Goal: Information Seeking & Learning: Compare options

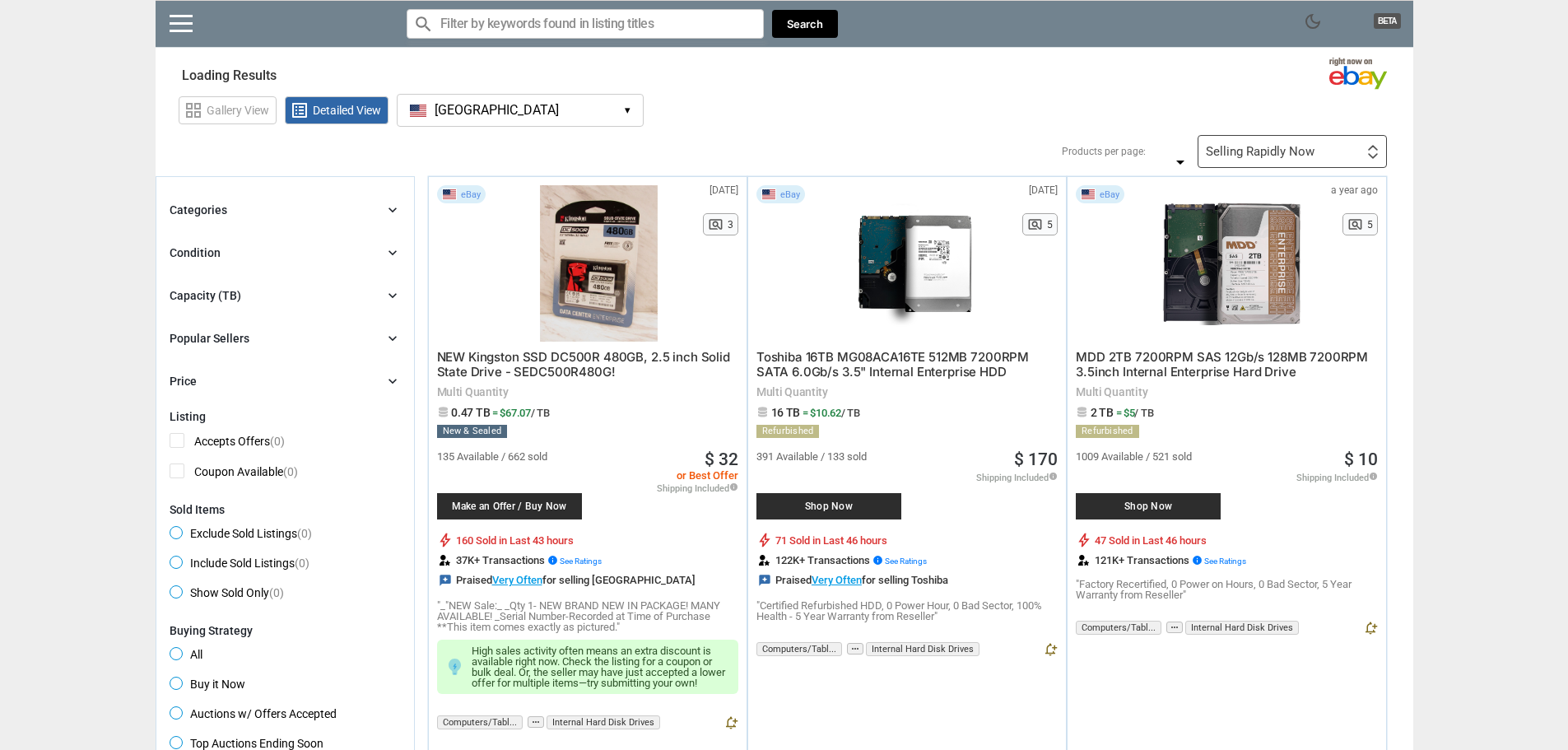
click at [572, 102] on button "[GEOGRAPHIC_DATA] [GEOGRAPHIC_DATA] ▾" at bounding box center [520, 110] width 247 height 33
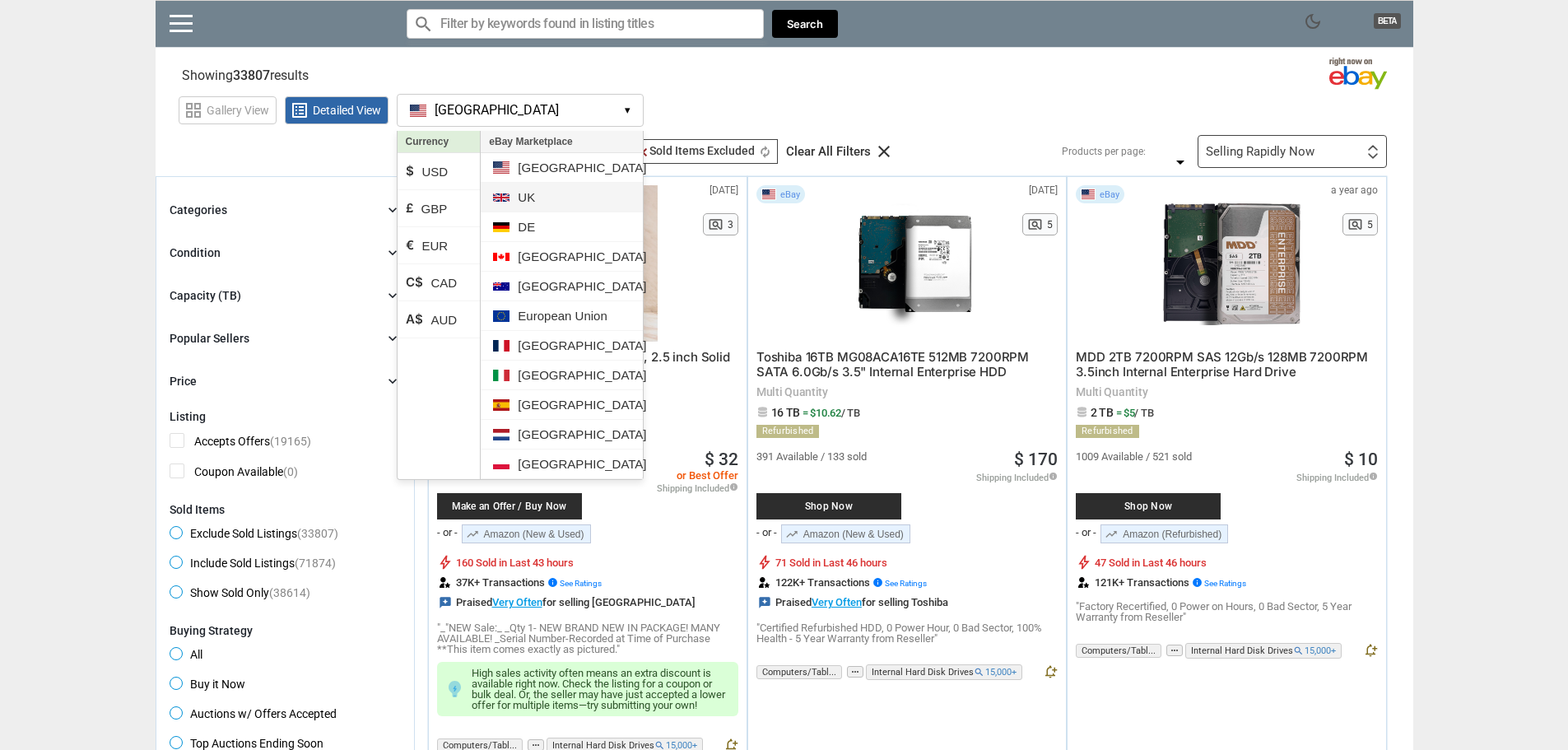
click at [552, 203] on li "UK" at bounding box center [561, 197] width 162 height 29
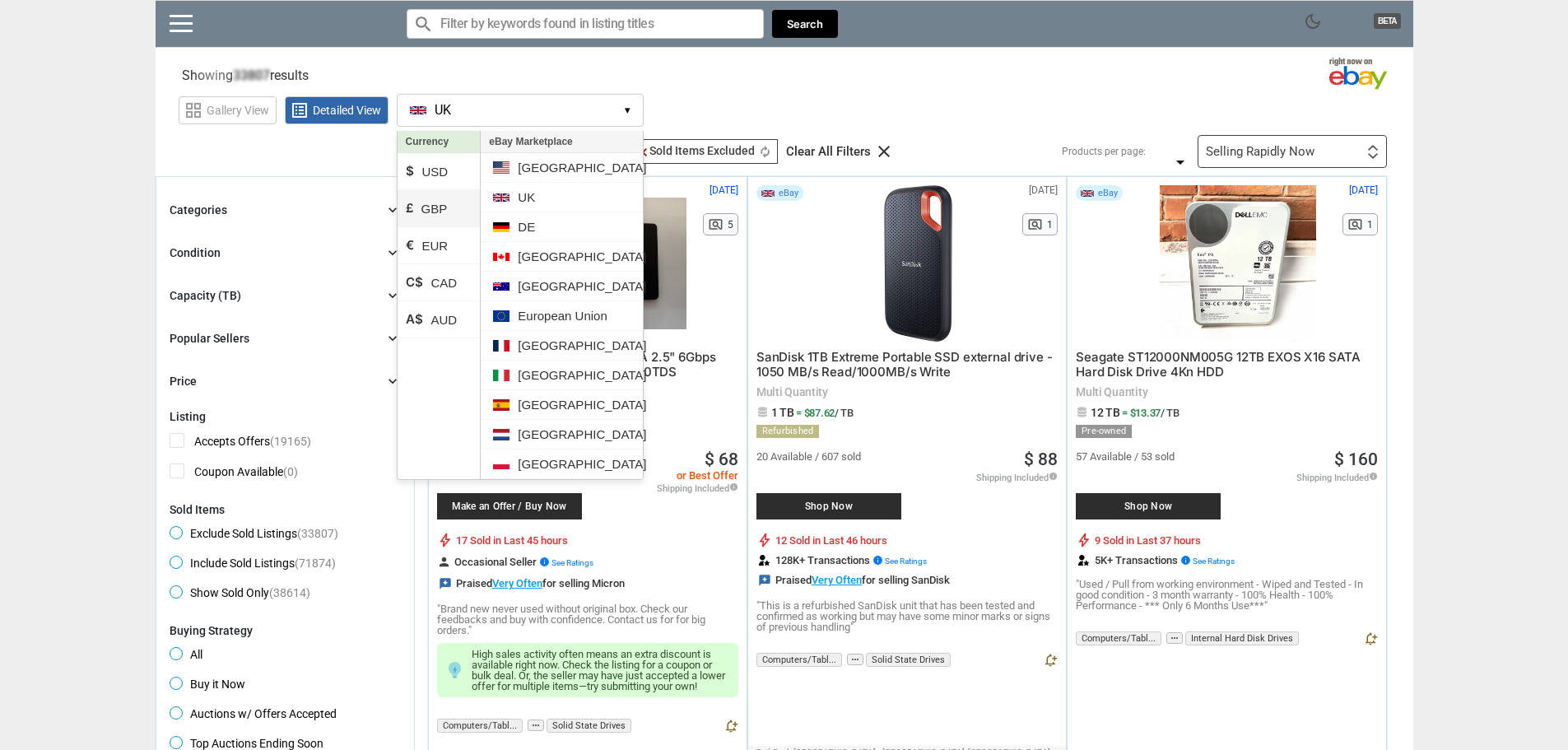
click at [446, 204] on li "£ GBP" at bounding box center [438, 209] width 83 height 38
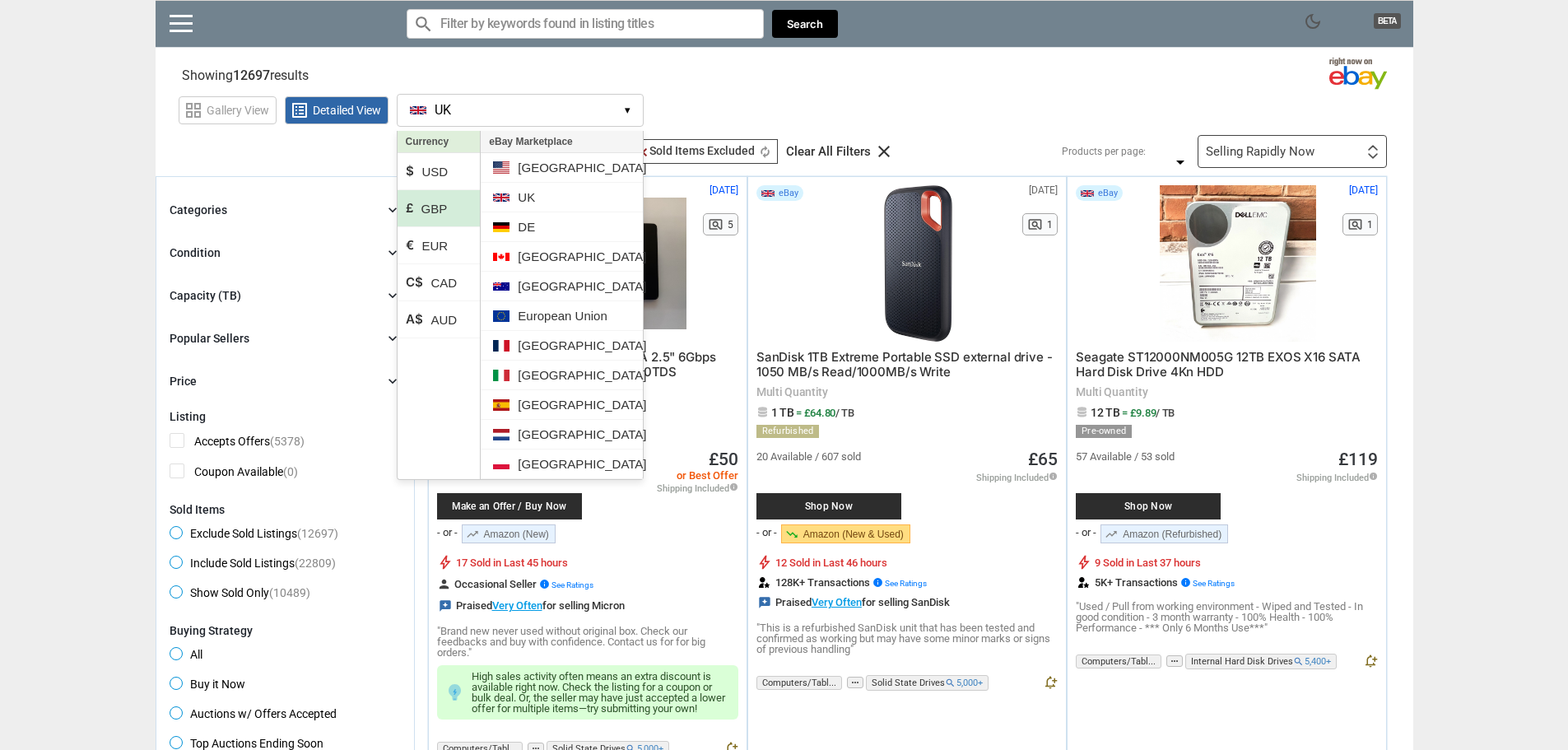
click at [897, 79] on section "Showing 12697 results Loading Results ... (45.99%)" at bounding box center [784, 72] width 1257 height 32
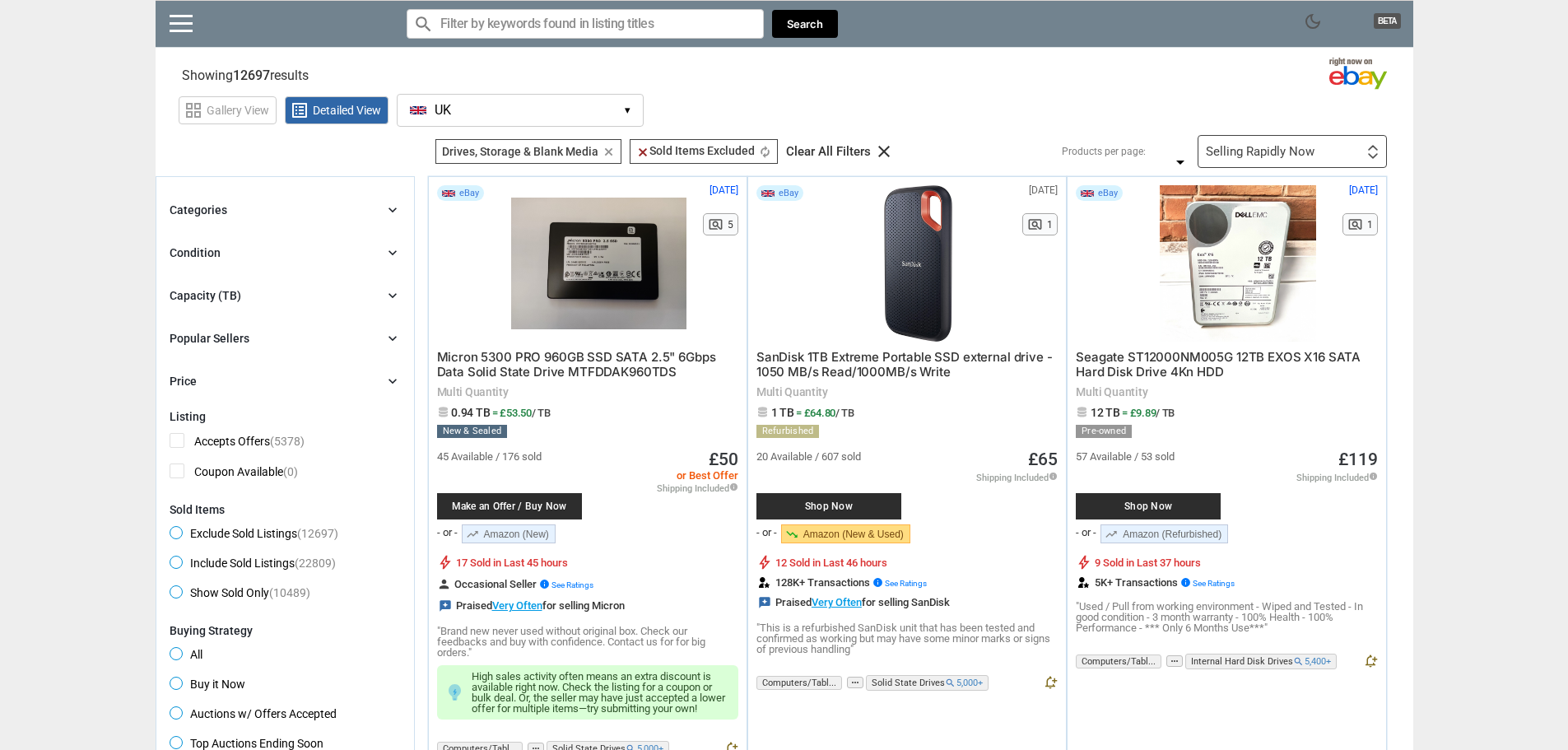
click at [302, 288] on div "Capacity (TB) chevron_right" at bounding box center [285, 296] width 231 height 20
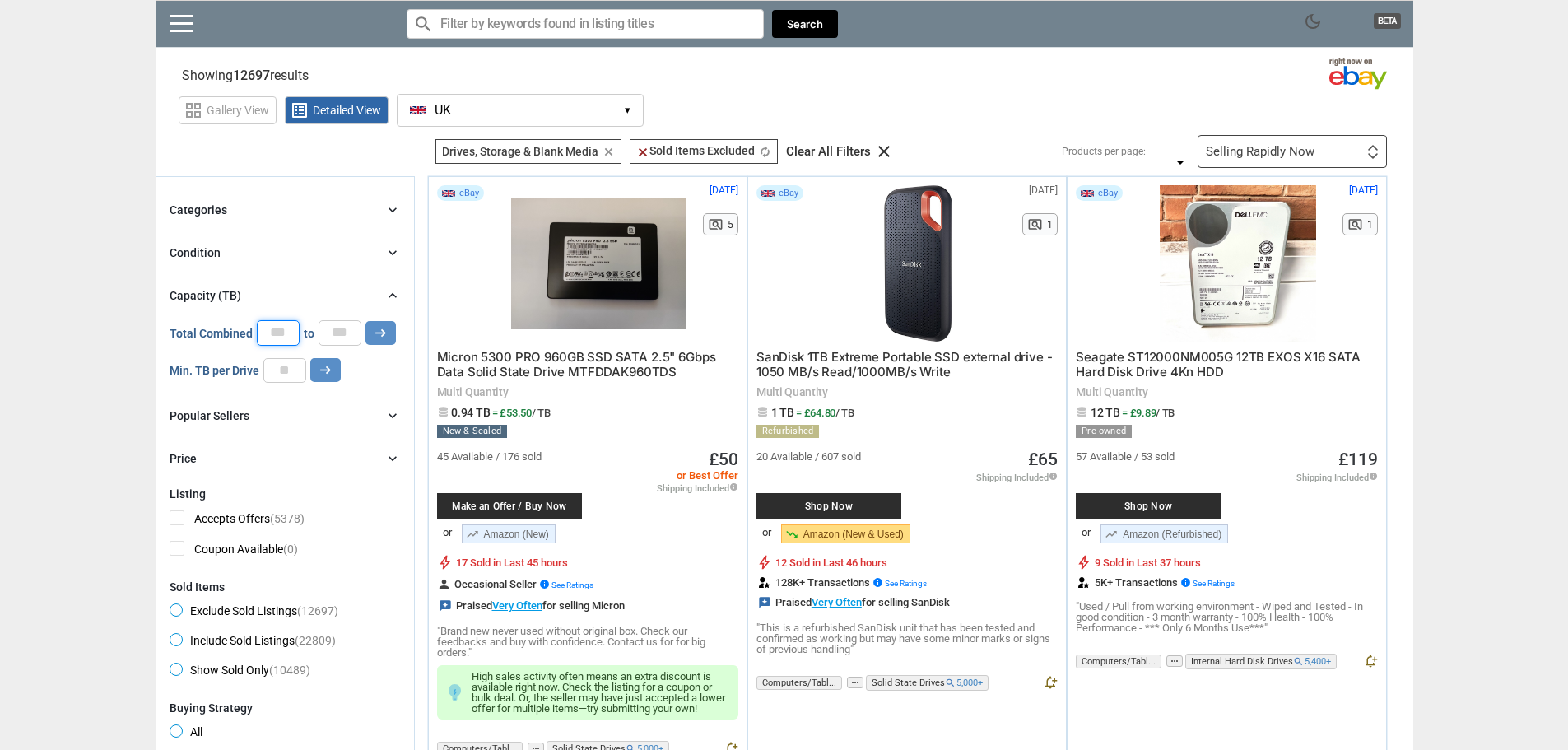
drag, startPoint x: 290, startPoint y: 334, endPoint x: 243, endPoint y: 334, distance: 47.0
click at [243, 334] on div "Total Combined * to * arrow_right_alt" at bounding box center [283, 333] width 227 height 25
type input "*"
click at [278, 360] on input "number" at bounding box center [285, 371] width 43 height 25
type input "**"
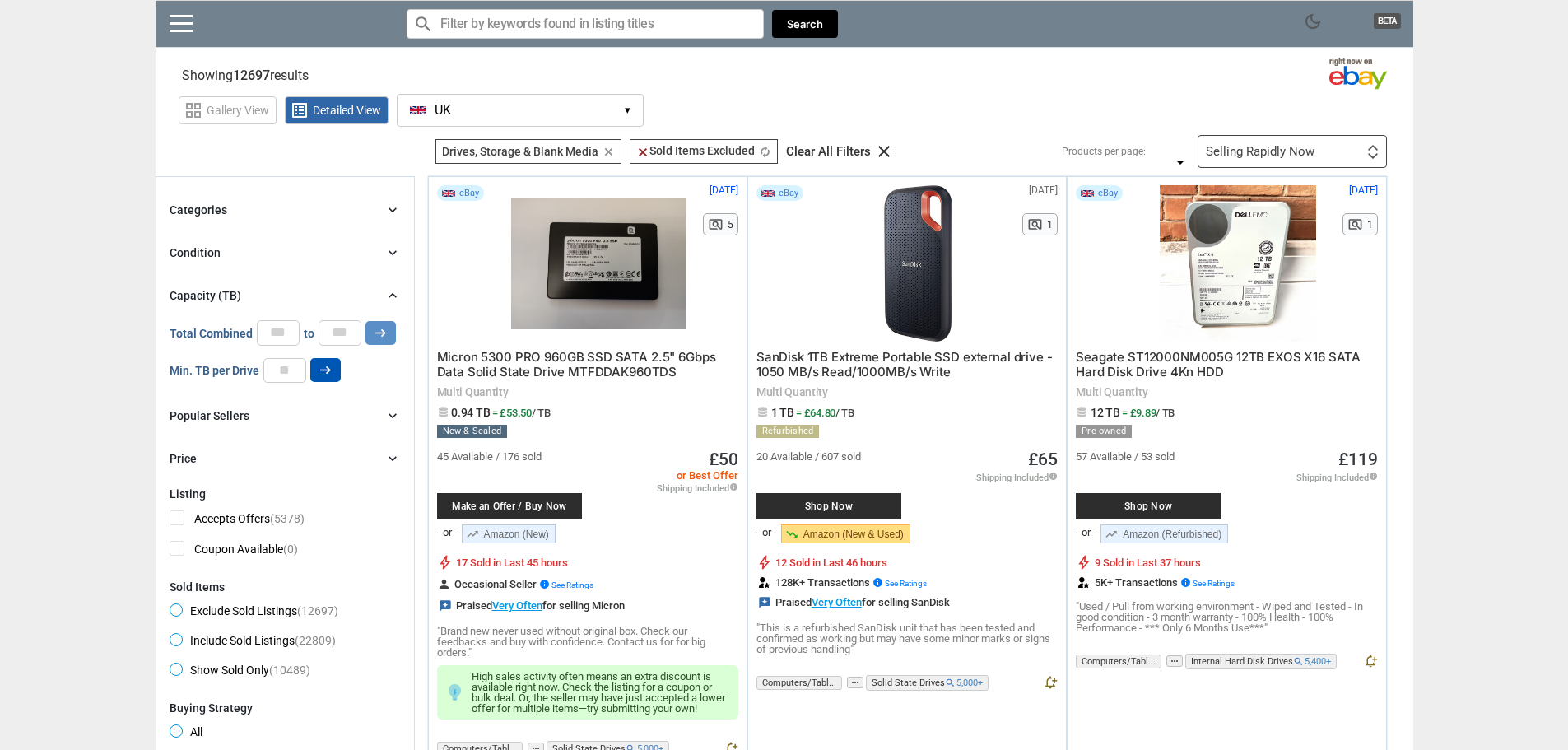
click at [328, 373] on icon "arrow_right_alt" at bounding box center [326, 371] width 16 height 16
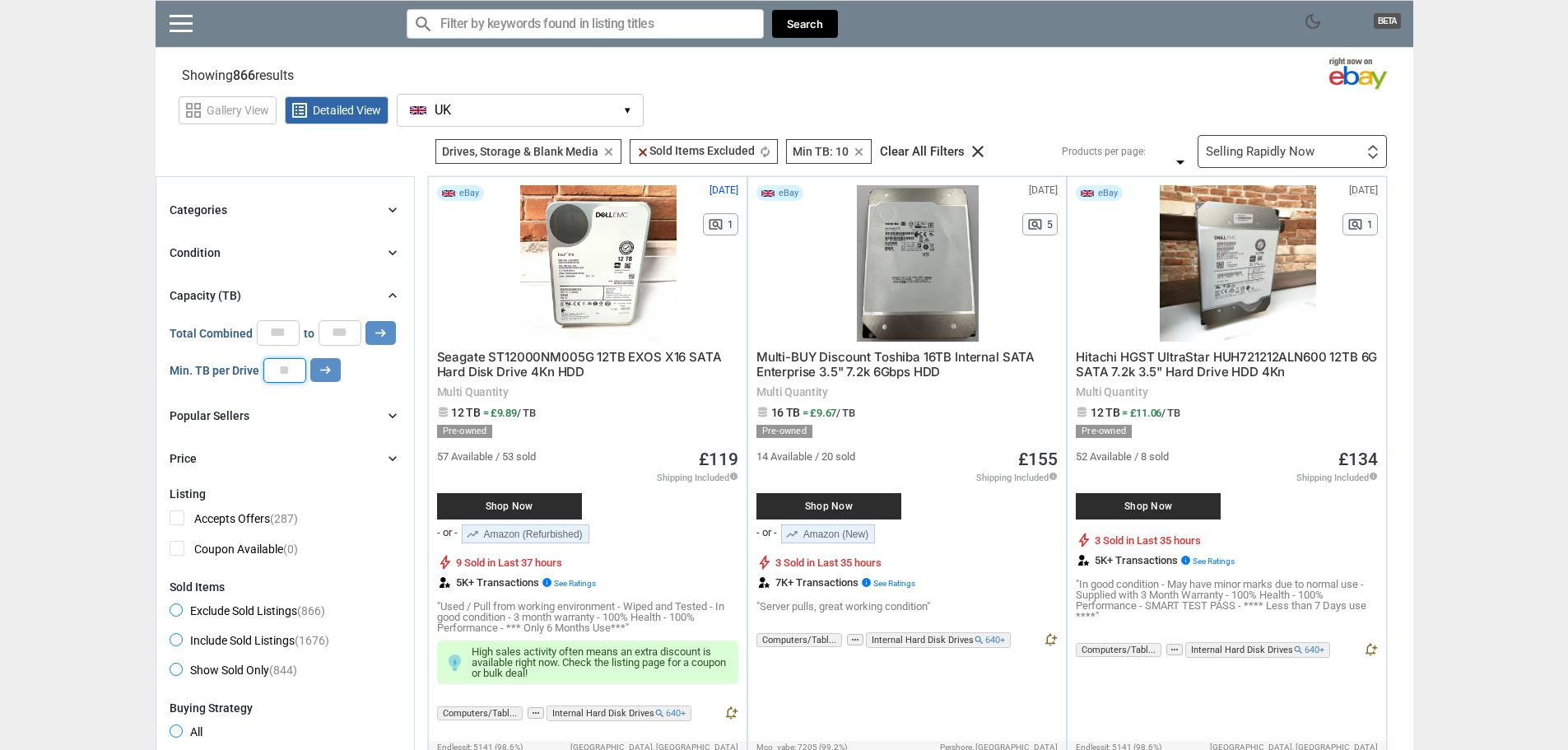
drag, startPoint x: 295, startPoint y: 365, endPoint x: 240, endPoint y: 365, distance: 55.0
click at [240, 365] on div "Min. TB per Drive ** arrow_right_alt" at bounding box center [255, 371] width 171 height 25
type input "*"
click at [312, 369] on button "arrow_right_alt" at bounding box center [326, 370] width 30 height 24
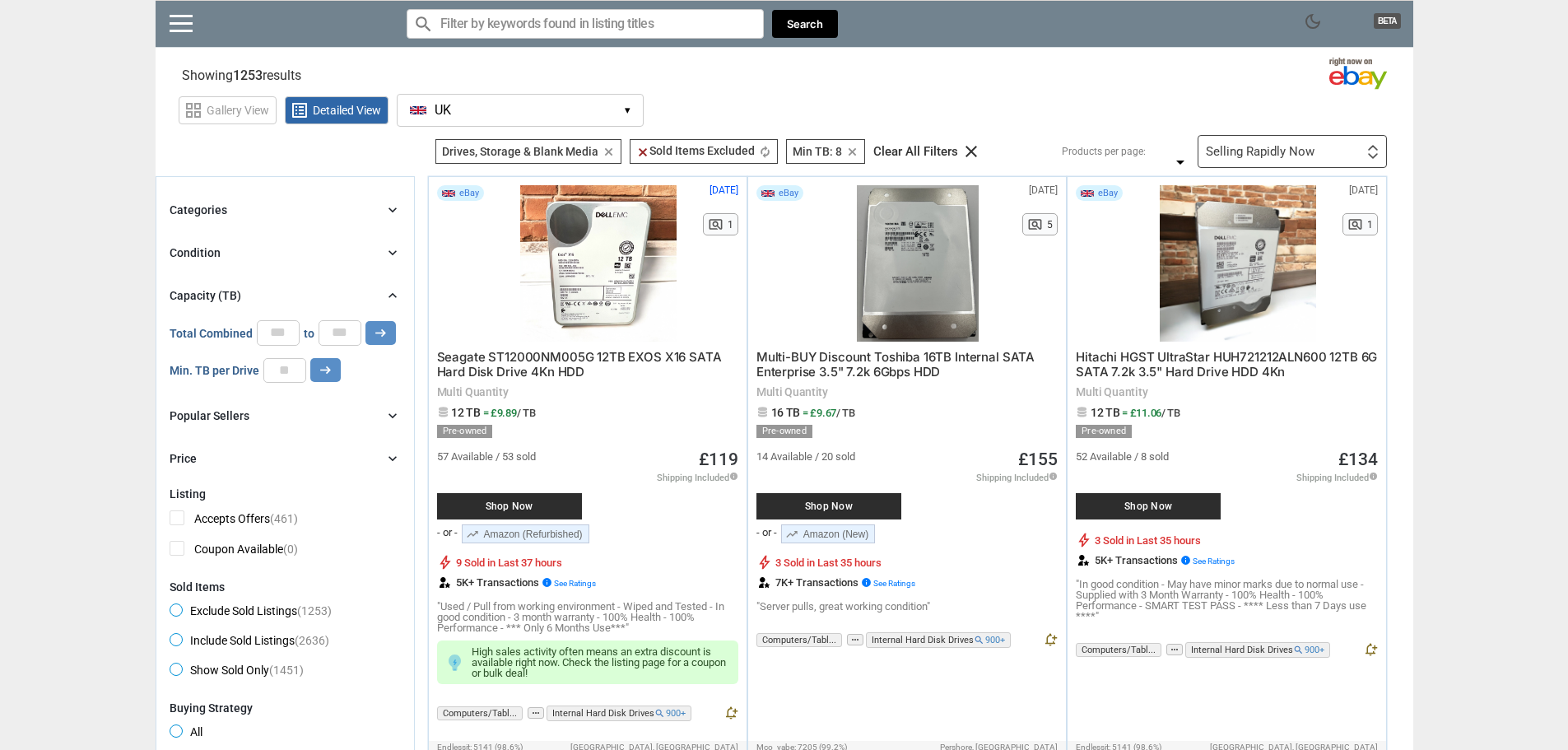
click at [303, 204] on div "Categories chevron_right" at bounding box center [285, 210] width 231 height 20
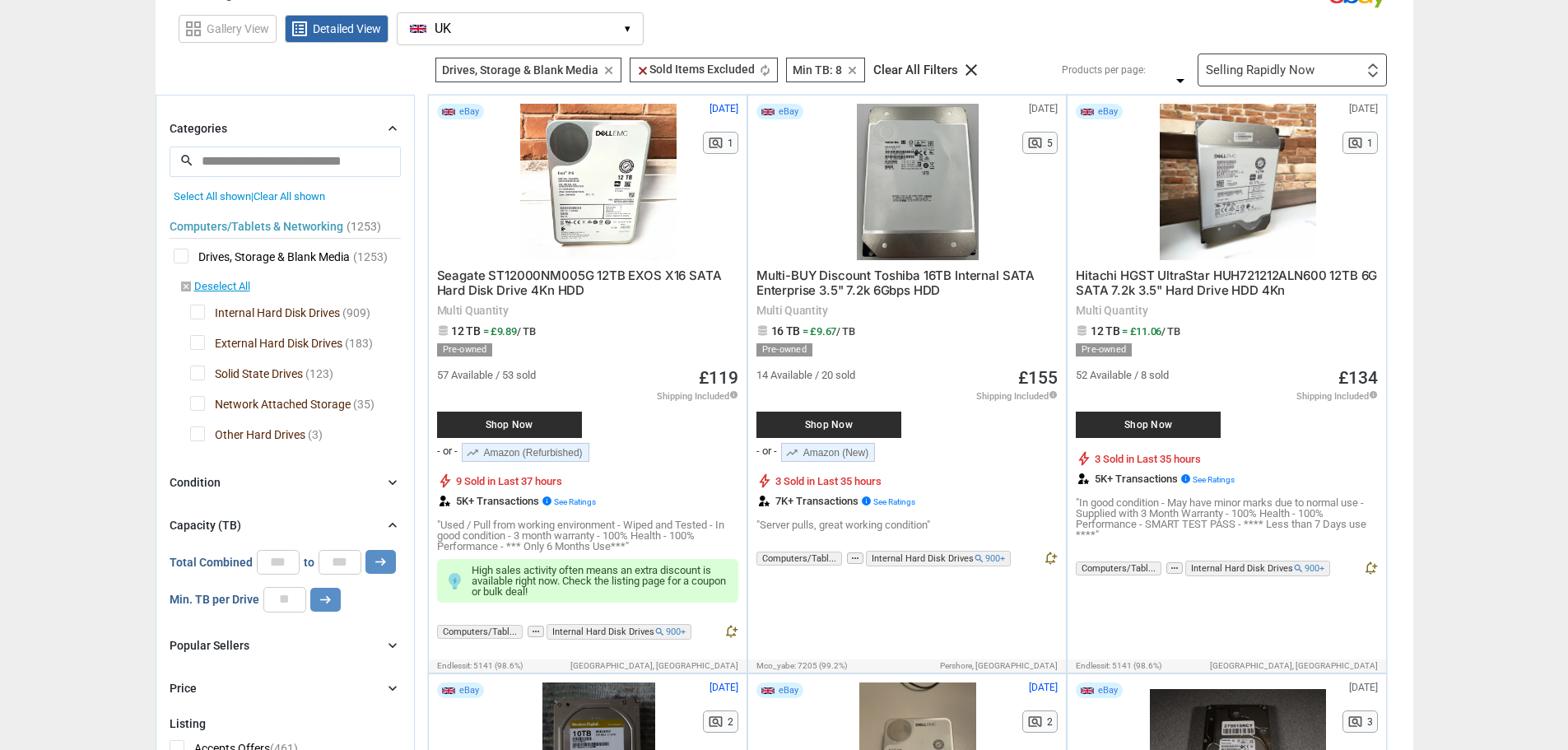
scroll to position [82, 0]
click at [201, 339] on span "External Hard Disk Drives" at bounding box center [266, 344] width 153 height 21
click at [271, 474] on div "Categories chevron_right search close Select All shown | Clear All shown Comput…" at bounding box center [285, 407] width 231 height 579
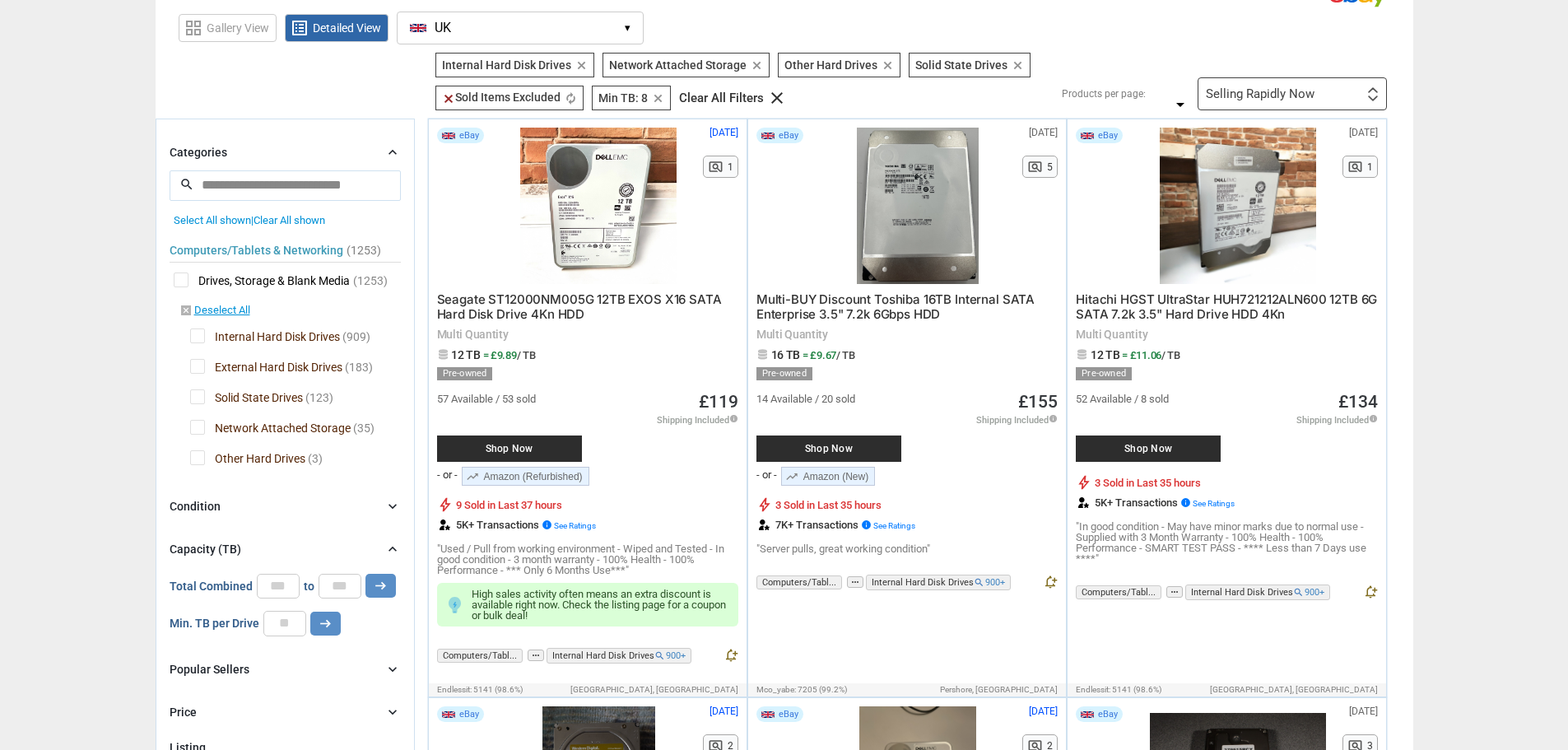
click at [249, 504] on div "Condition chevron_right" at bounding box center [285, 506] width 231 height 20
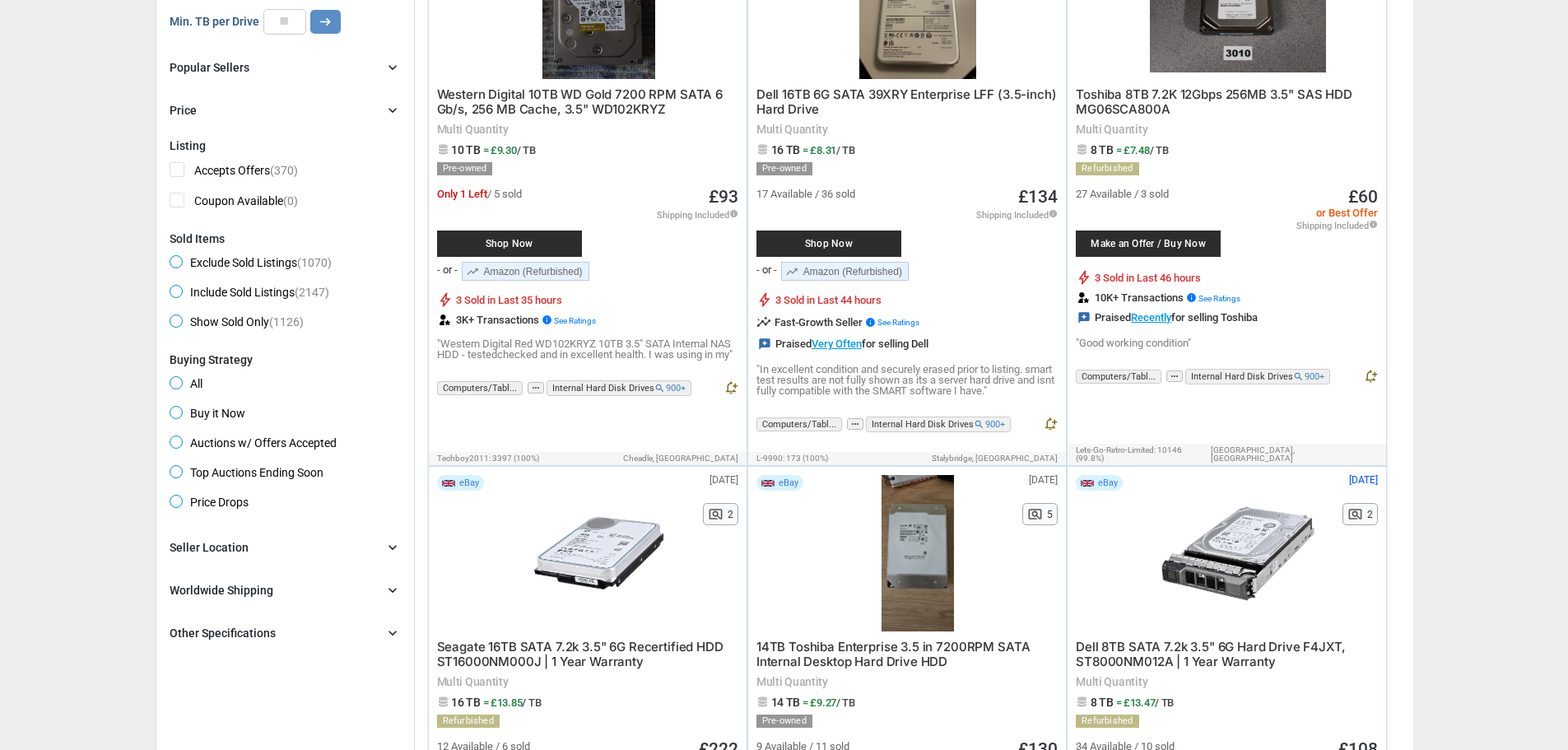
scroll to position [906, 0]
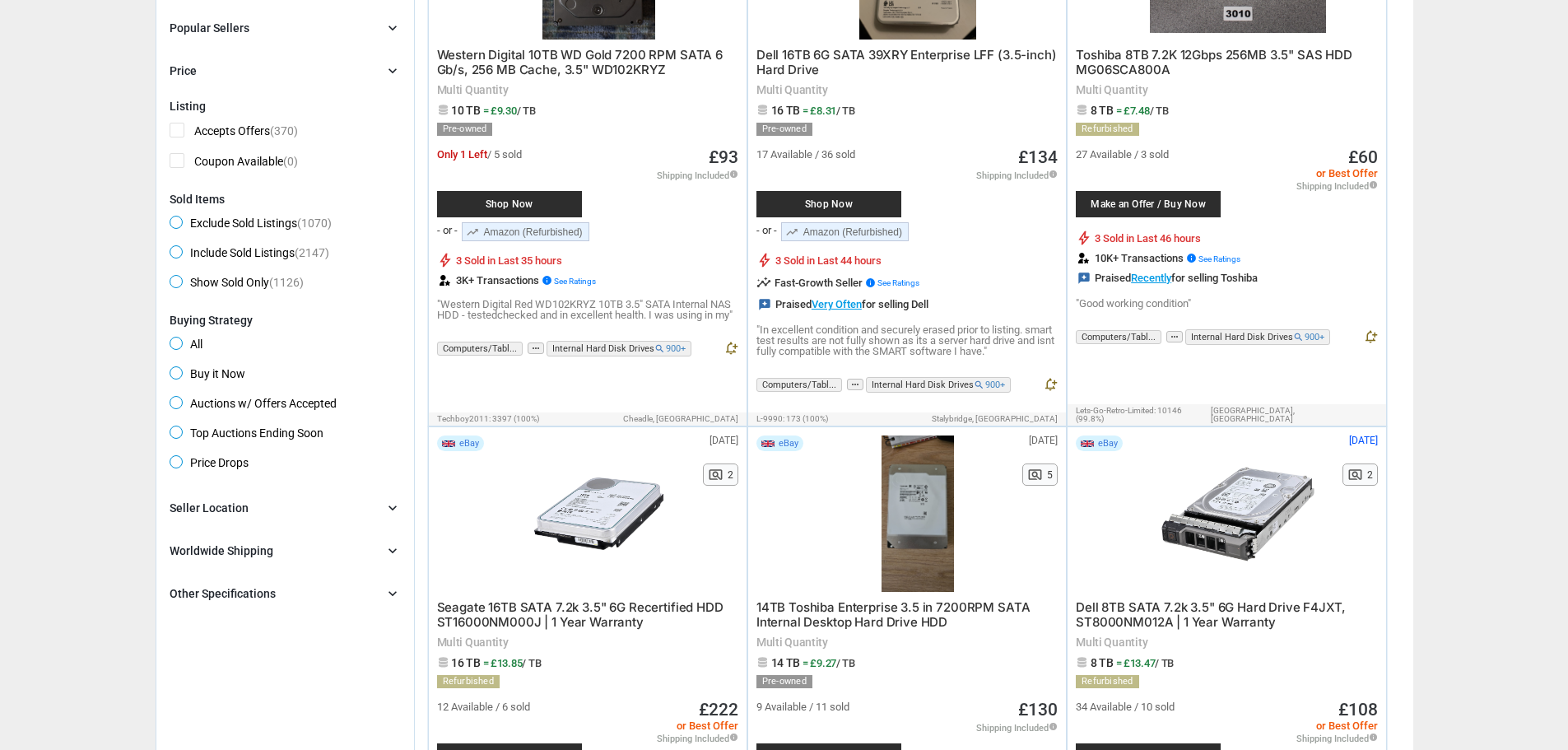
click at [238, 511] on div "Seller Location" at bounding box center [209, 508] width 79 height 16
click at [175, 556] on span "UK" at bounding box center [189, 565] width 39 height 21
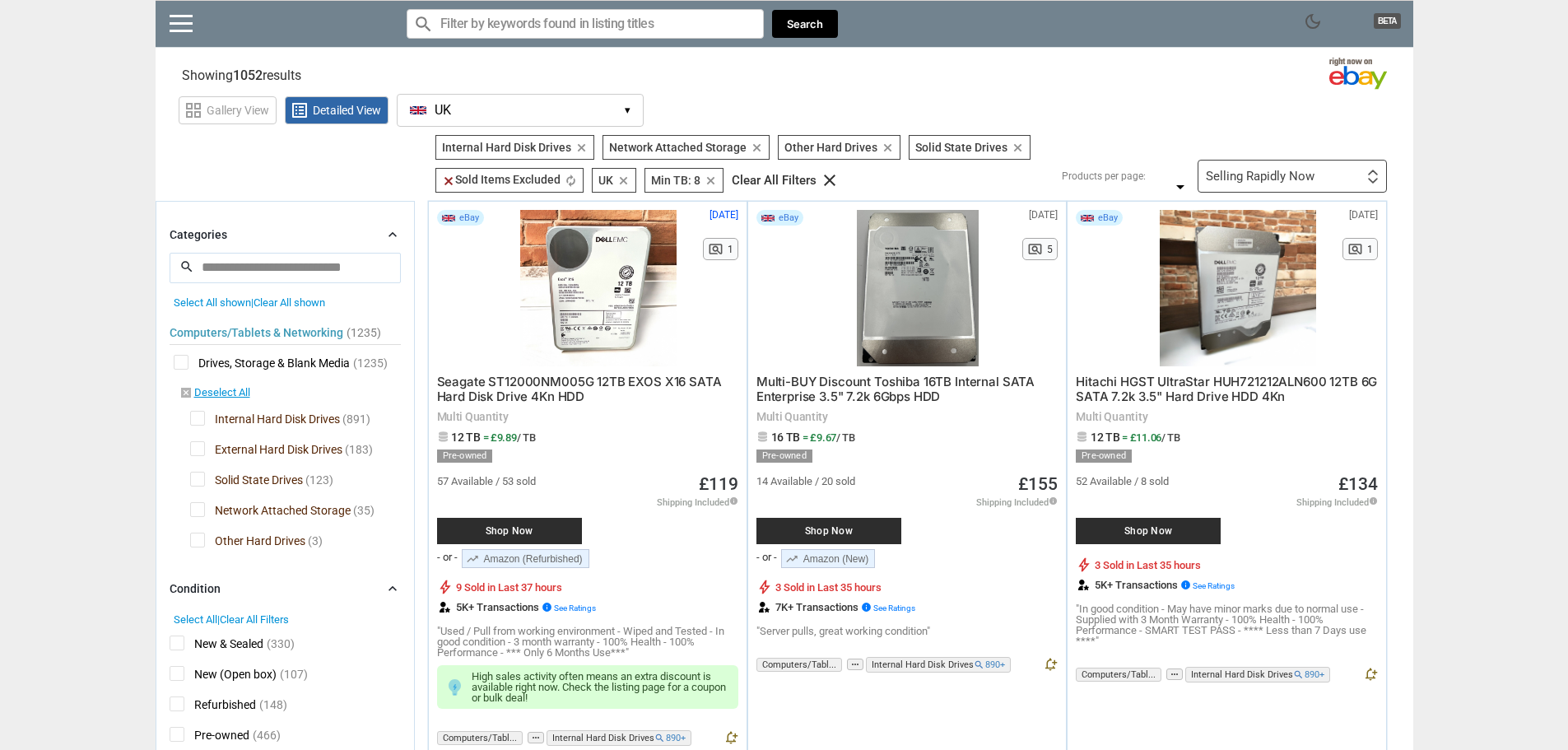
click at [195, 482] on span "Solid State Drives" at bounding box center [246, 481] width 112 height 21
click at [198, 509] on div at bounding box center [784, 375] width 1568 height 750
click at [203, 544] on span "Other Hard Drives" at bounding box center [247, 543] width 115 height 21
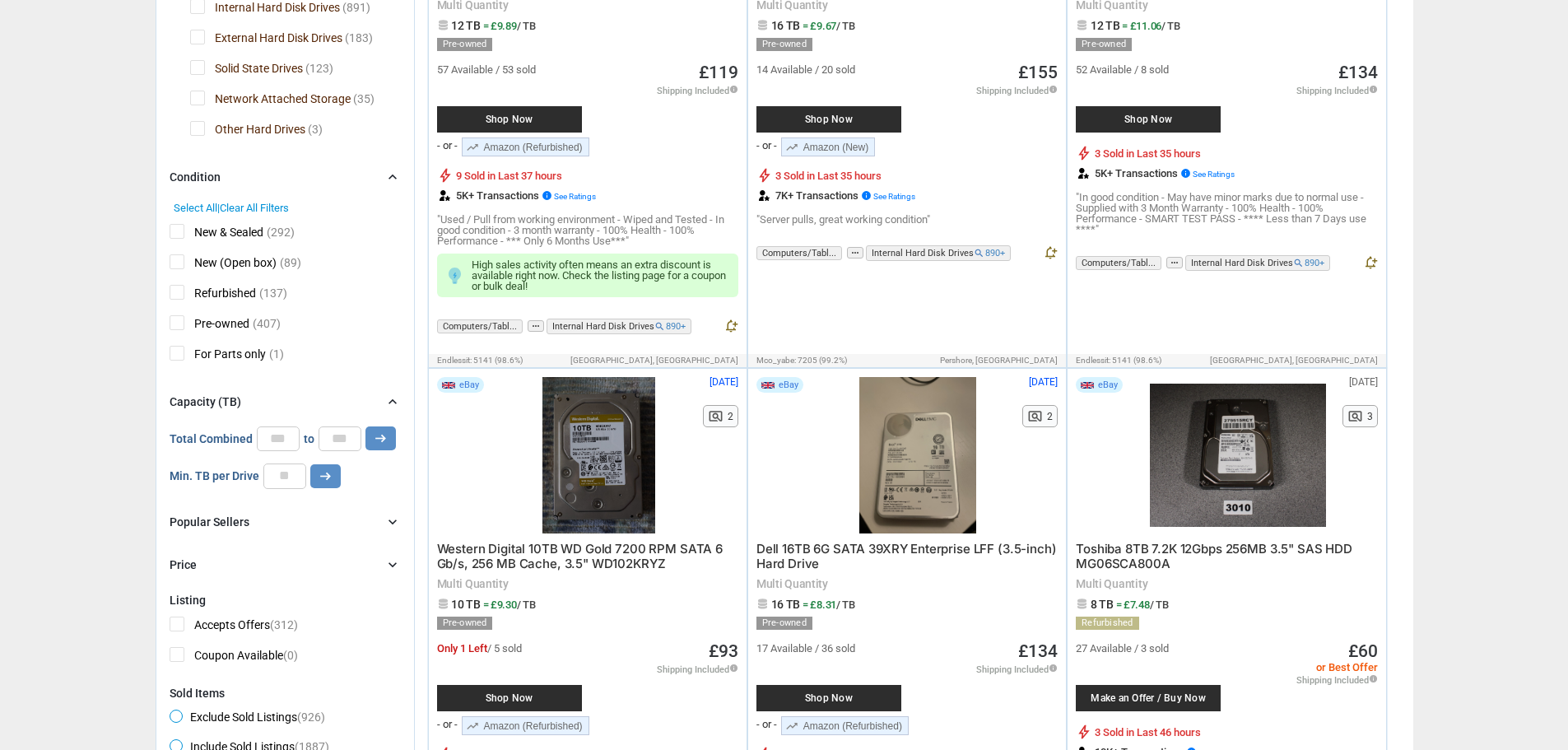
scroll to position [494, 0]
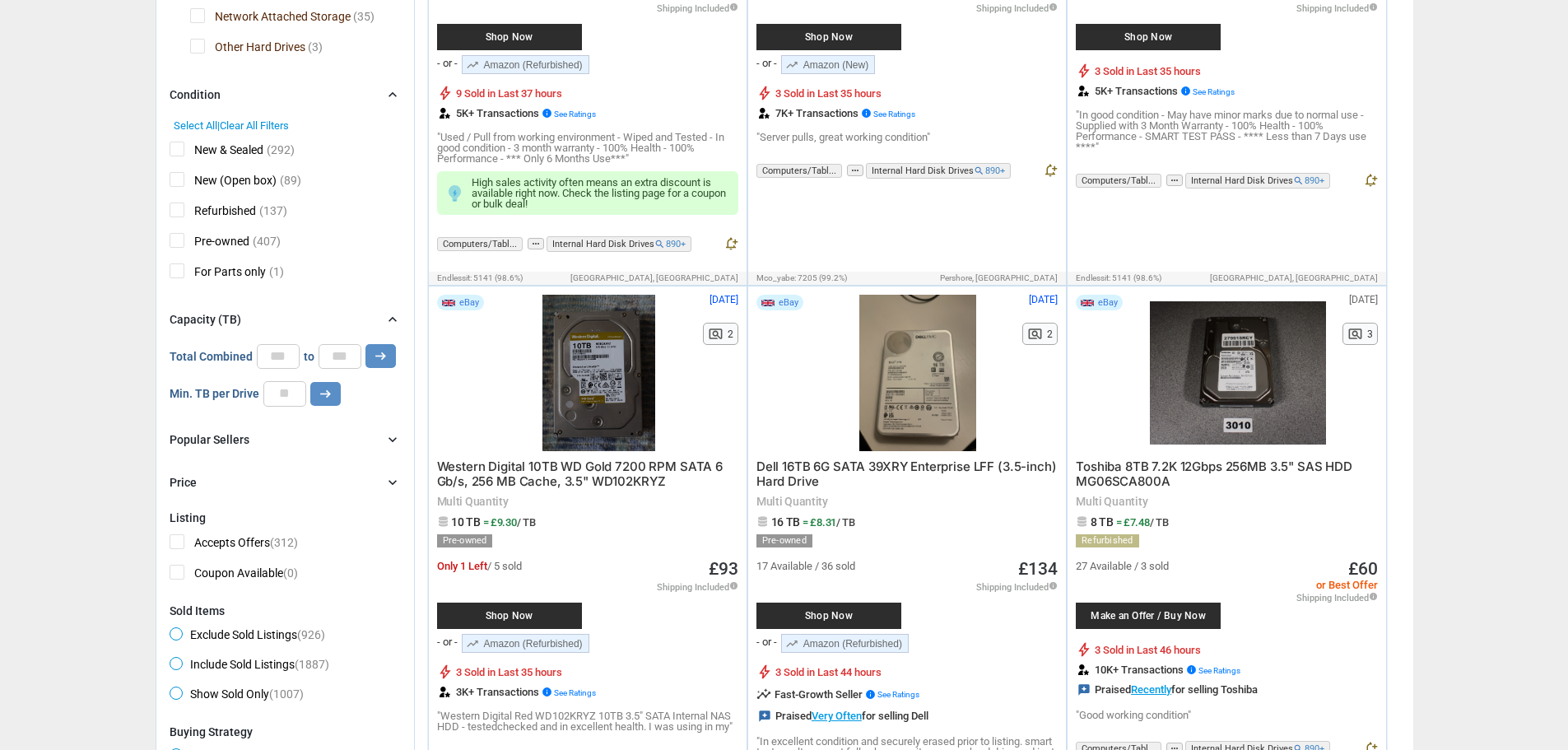
click at [609, 479] on span "Western Digital 10TB WD Gold 7200 RPM SATA 6 Gb/s, 256 MB Cache, 3.5" WD102KRYZ" at bounding box center [580, 474] width 286 height 30
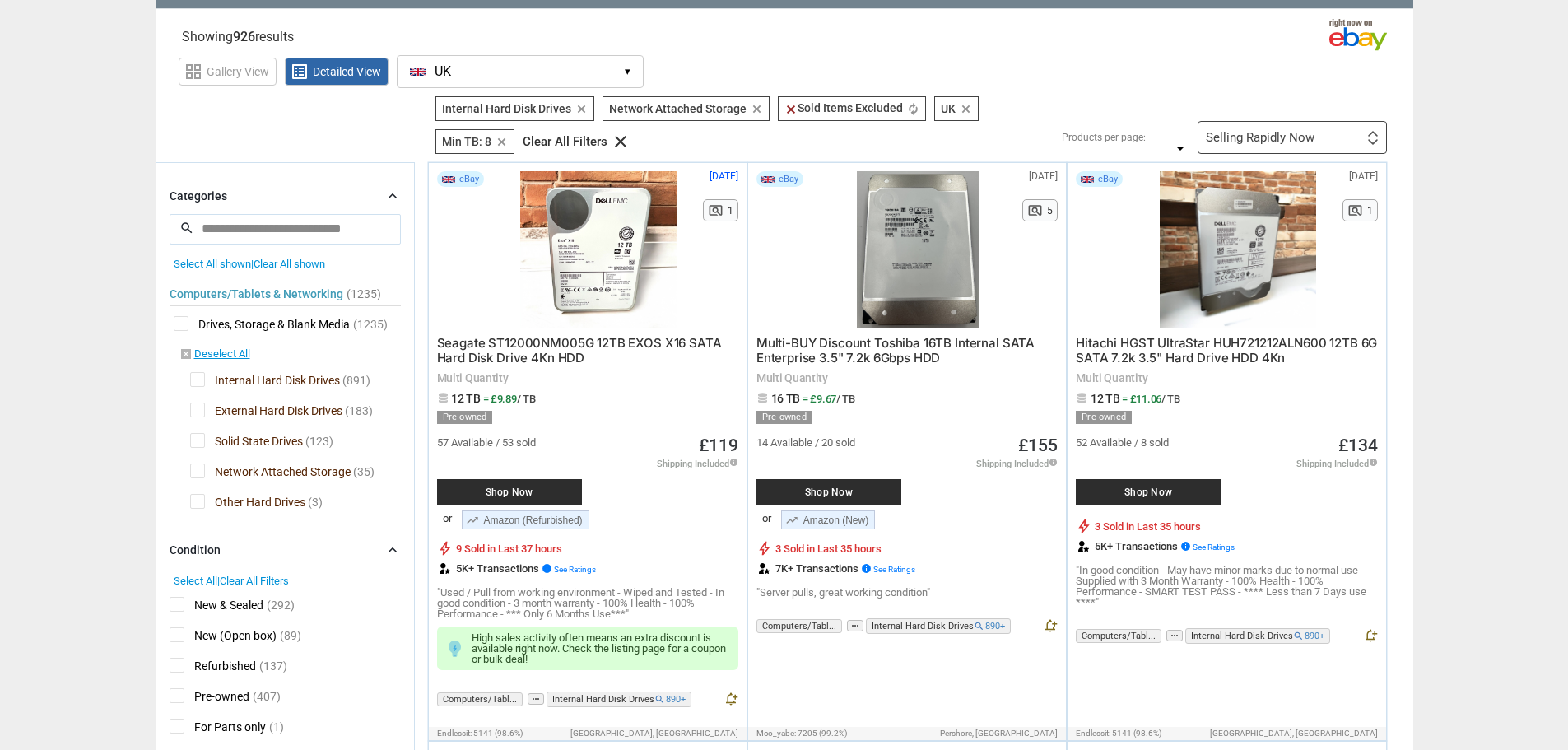
scroll to position [0, 0]
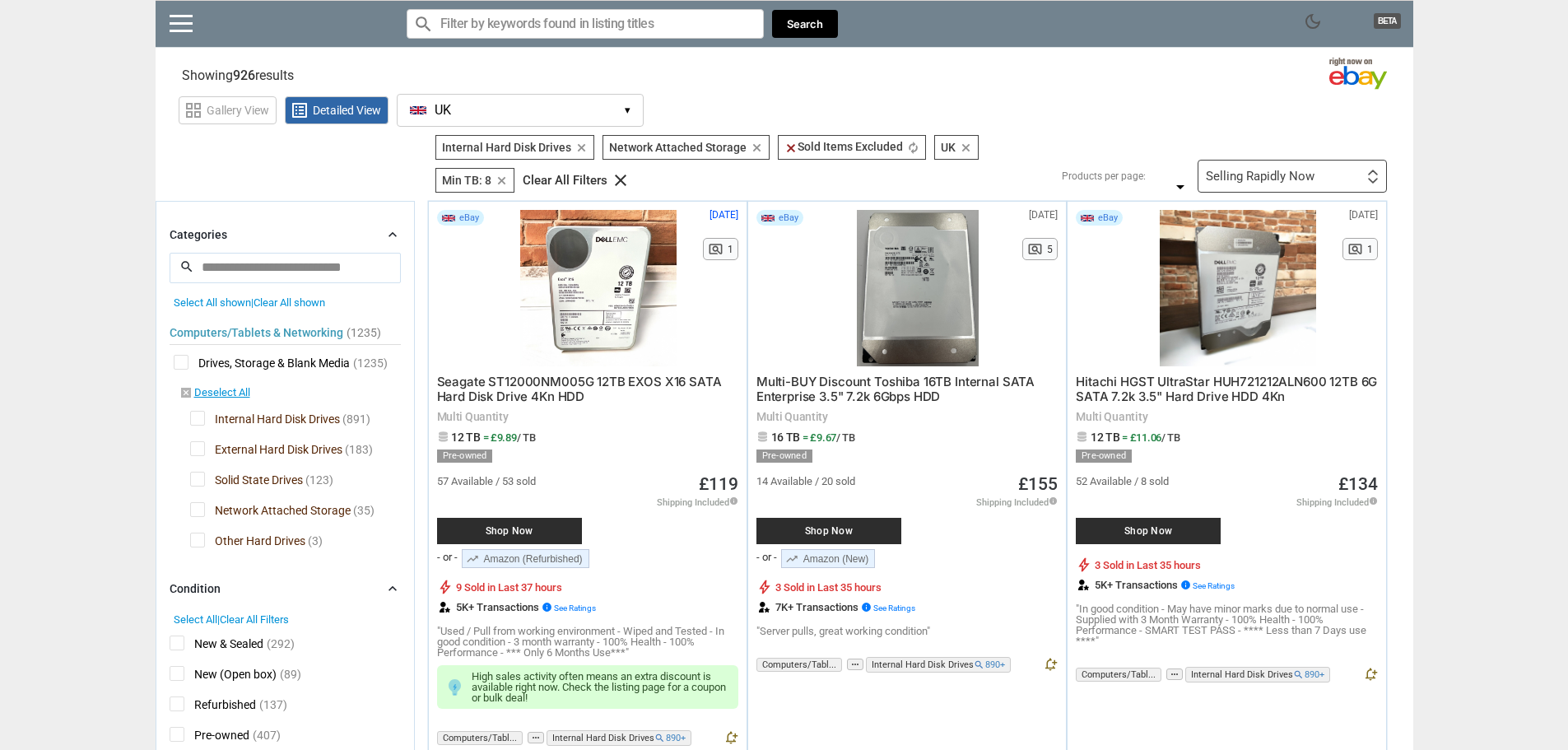
click at [1289, 182] on div "Selling Rapidly Now" at bounding box center [1260, 177] width 109 height 12
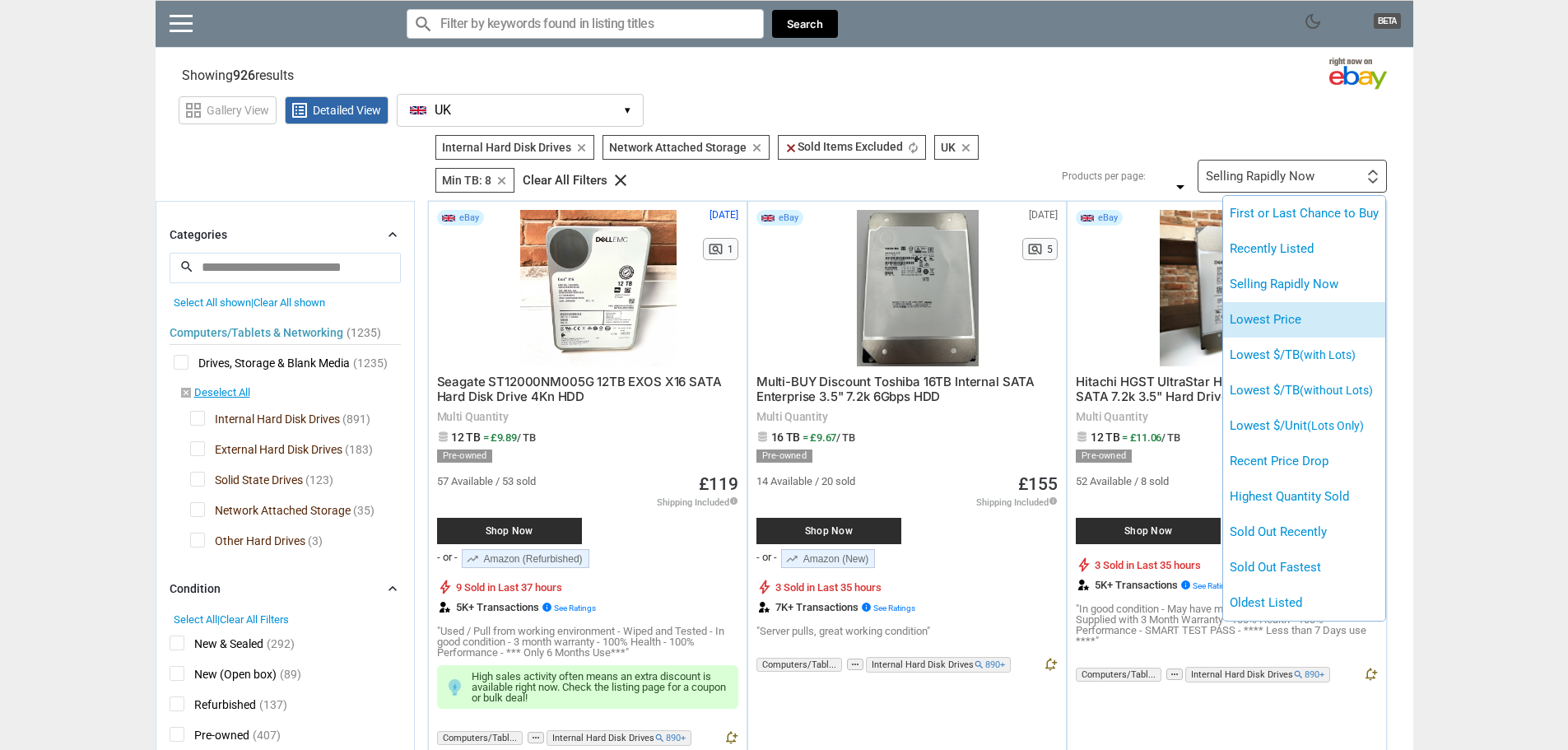
click at [1304, 327] on li "Lowest Price" at bounding box center [1305, 320] width 162 height 36
